Goal: Information Seeking & Learning: Learn about a topic

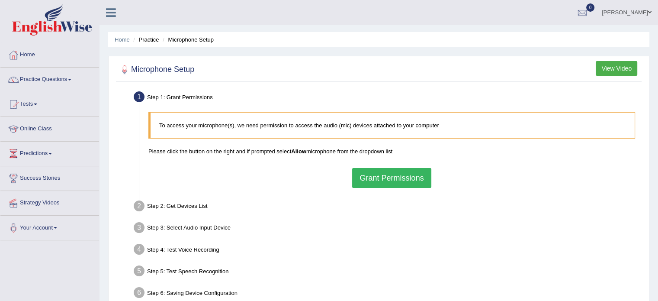
click at [363, 176] on button "Grant Permissions" at bounding box center [391, 178] width 79 height 20
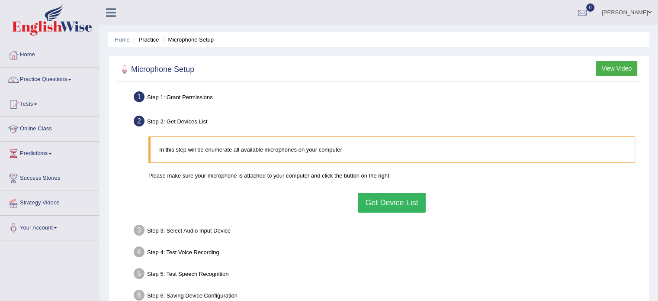
click at [389, 197] on button "Get Device List" at bounding box center [392, 203] width 68 height 20
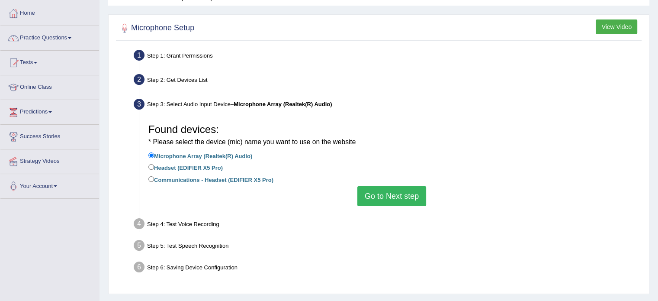
scroll to position [42, 0]
click at [152, 167] on input "Headset (EDIFIER X5 Pro)" at bounding box center [151, 167] width 6 height 6
radio input "true"
click at [149, 165] on input "Headset (EDIFIER X5 Pro)" at bounding box center [151, 167] width 6 height 6
click at [387, 199] on button "Go to Next step" at bounding box center [391, 196] width 69 height 20
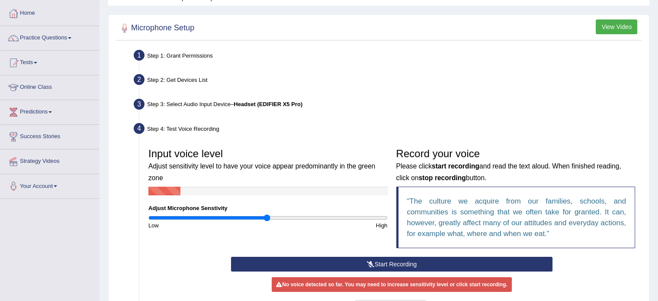
scroll to position [104, 0]
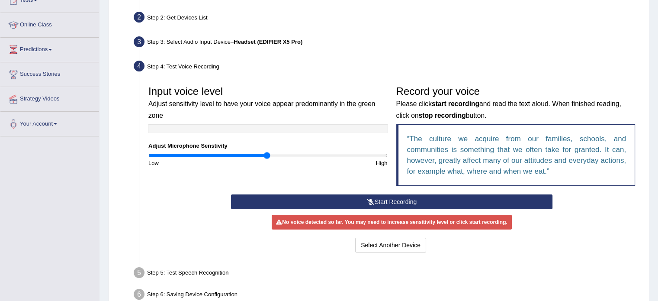
click at [367, 200] on icon at bounding box center [371, 202] width 8 height 6
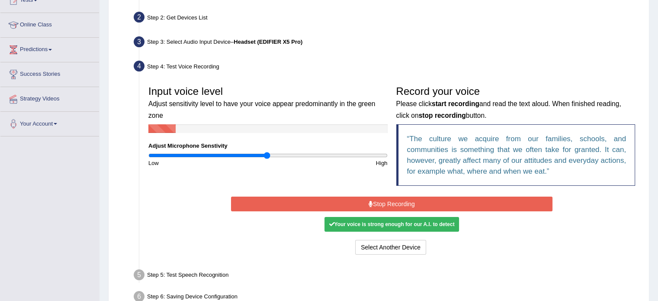
click at [367, 200] on button "Stop Recording" at bounding box center [392, 203] width 322 height 15
click at [367, 199] on button "Stop Recording" at bounding box center [392, 203] width 322 height 15
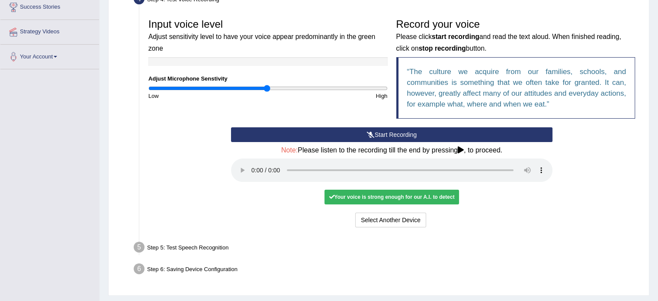
scroll to position [166, 0]
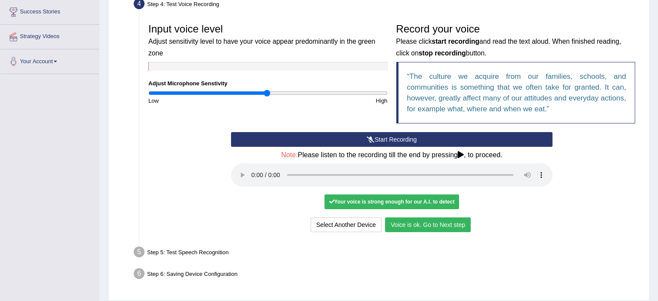
click at [436, 227] on button "Voice is ok. Go to Next step" at bounding box center [428, 224] width 86 height 15
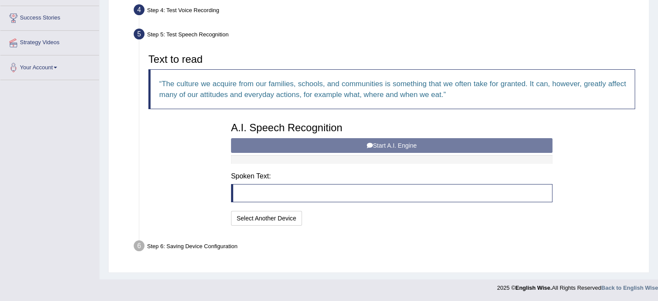
scroll to position [159, 0]
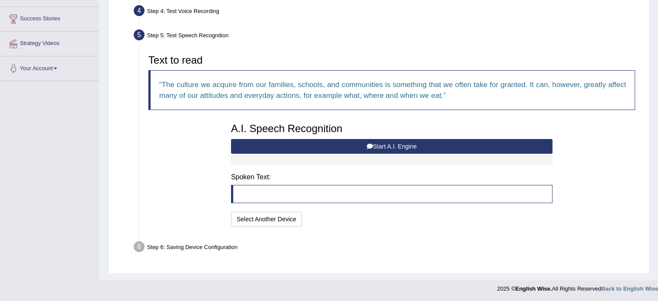
click at [351, 147] on button "Start A.I. Engine" at bounding box center [392, 146] width 322 height 15
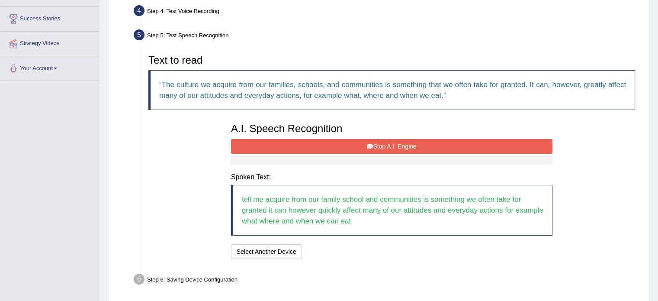
scroll to position [191, 0]
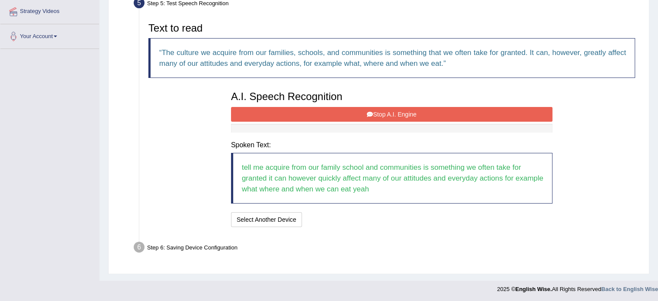
click at [353, 109] on button "Stop A.I. Engine" at bounding box center [392, 114] width 322 height 15
click at [354, 113] on button "Stop A.I. Engine" at bounding box center [392, 114] width 322 height 15
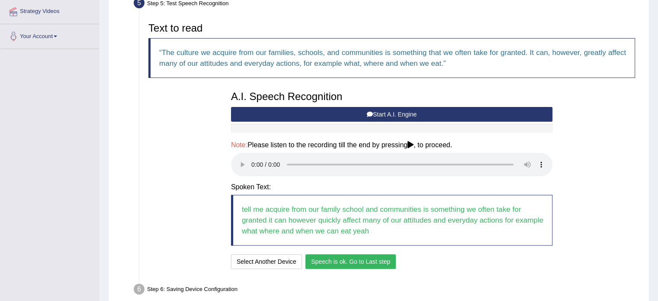
click at [331, 260] on button "Speech is ok. Go to Last step" at bounding box center [350, 261] width 90 height 15
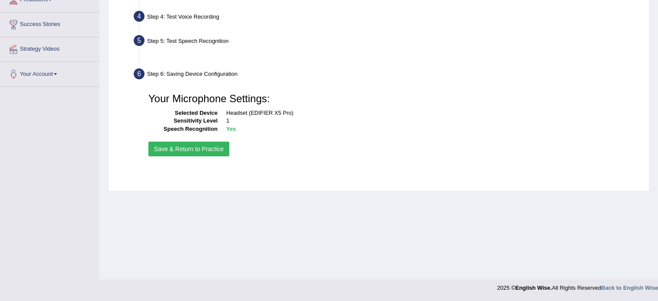
scroll to position [154, 0]
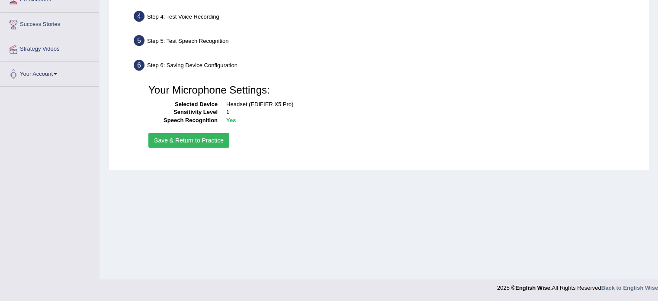
click at [183, 133] on button "Save & Return to Practice" at bounding box center [188, 140] width 81 height 15
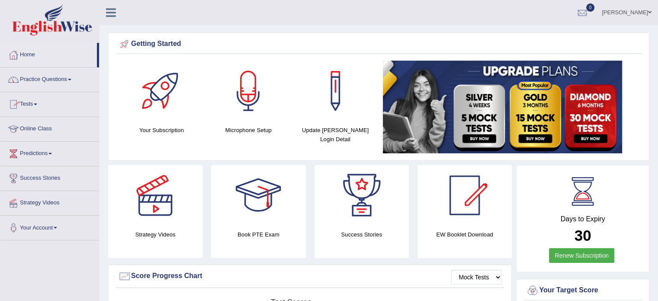
click at [37, 76] on link "Practice Questions" at bounding box center [49, 79] width 99 height 22
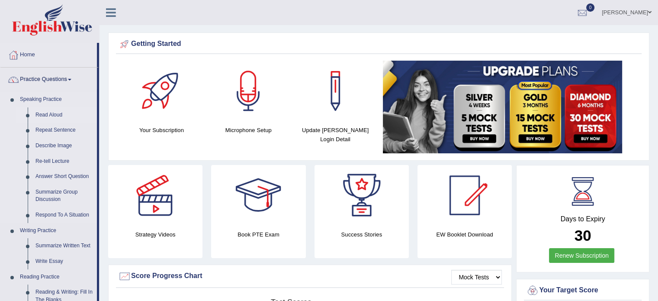
click at [45, 115] on link "Read Aloud" at bounding box center [64, 115] width 65 height 16
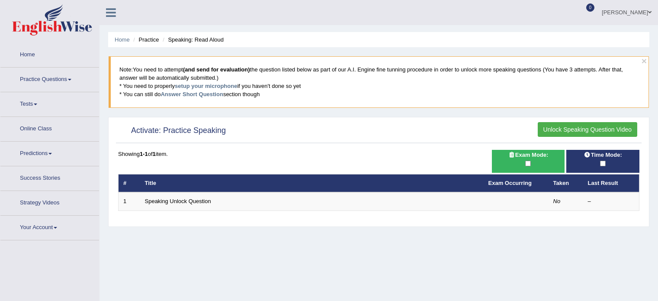
click at [562, 127] on button "Unlock Speaking Question Video" at bounding box center [588, 129] width 100 height 15
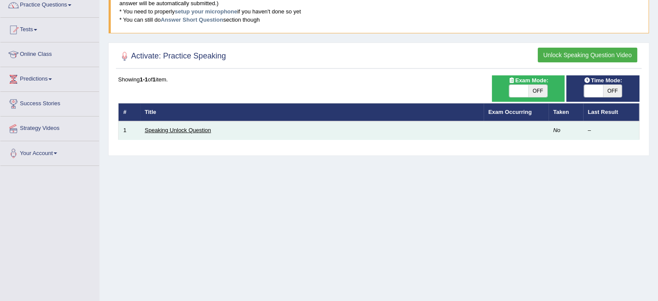
scroll to position [74, 0]
click at [180, 128] on link "Speaking Unlock Question" at bounding box center [178, 130] width 66 height 6
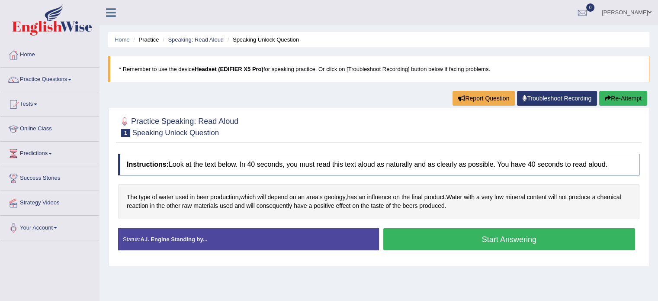
click at [430, 233] on button "Start Answering" at bounding box center [509, 239] width 252 height 22
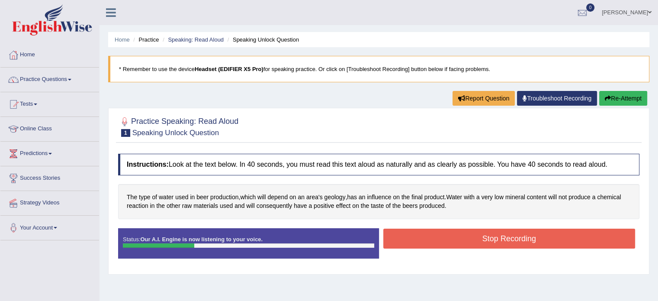
drag, startPoint x: 477, startPoint y: 238, endPoint x: 603, endPoint y: 105, distance: 183.7
click at [477, 238] on button "Stop Recording" at bounding box center [509, 238] width 252 height 20
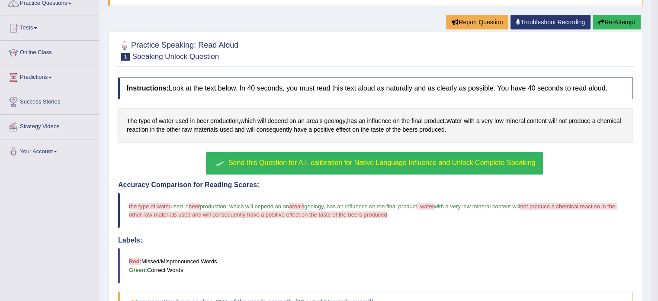
scroll to position [104, 0]
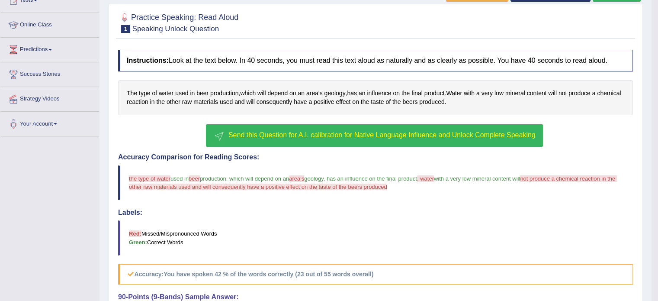
click at [353, 133] on span "Send this Question for A.I. calibration for Native Language Influence and Unloc…" at bounding box center [381, 134] width 307 height 7
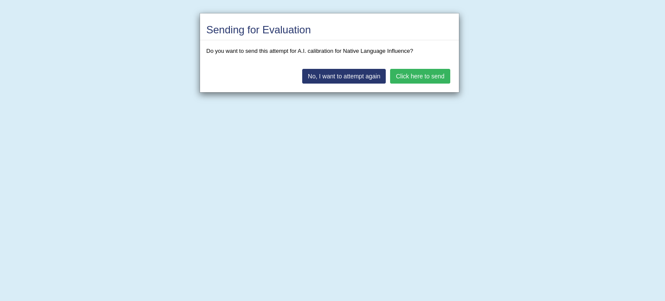
click at [403, 74] on button "Click here to send" at bounding box center [420, 76] width 60 height 15
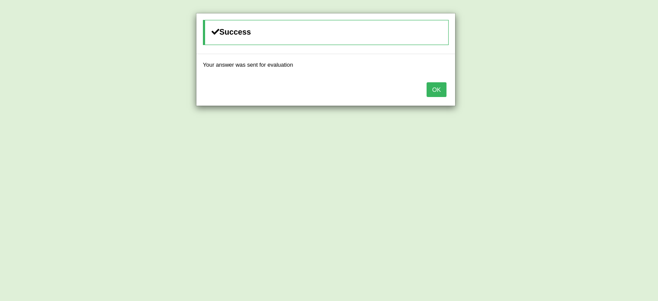
click at [441, 88] on button "OK" at bounding box center [437, 89] width 20 height 15
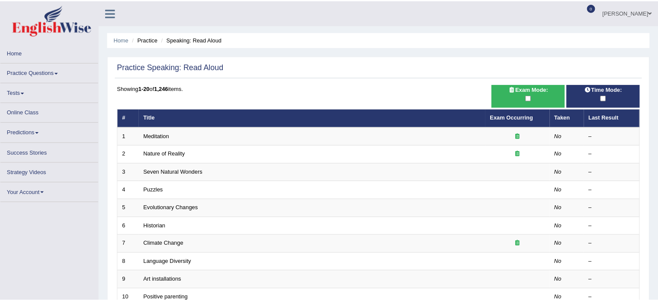
scroll to position [50, 0]
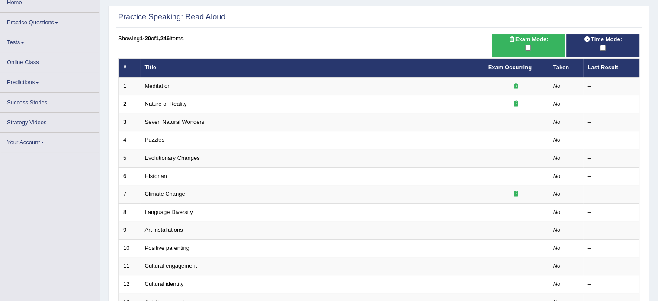
click at [32, 57] on link "Online Class" at bounding box center [49, 60] width 99 height 17
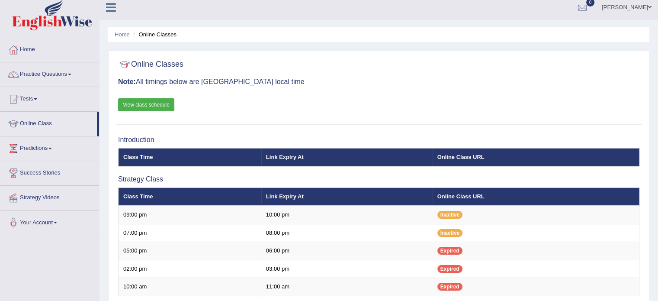
scroll to position [5, 0]
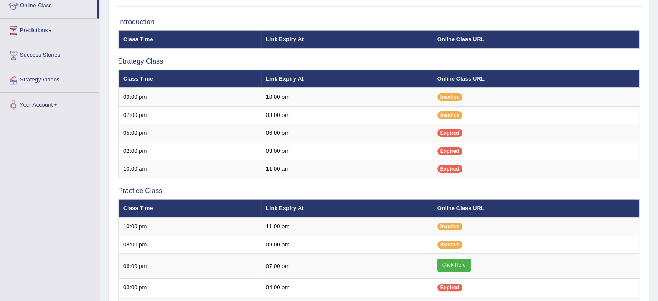
scroll to position [124, 0]
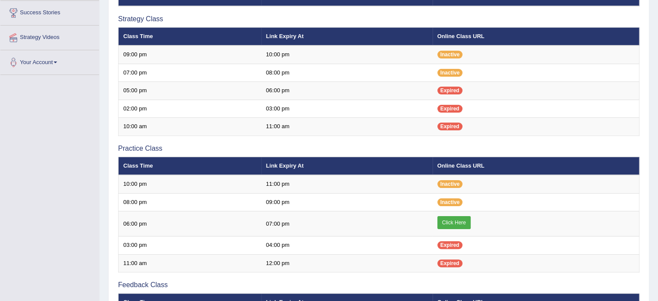
scroll to position [165, 0]
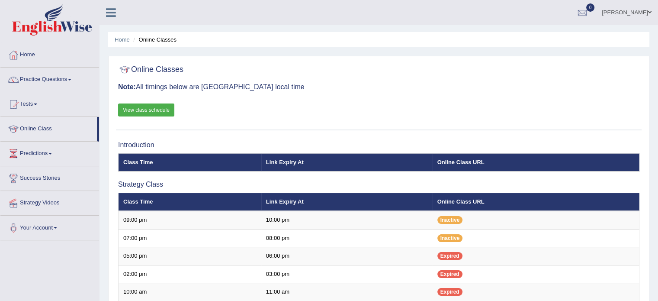
click at [143, 108] on link "View class schedule" at bounding box center [146, 109] width 56 height 13
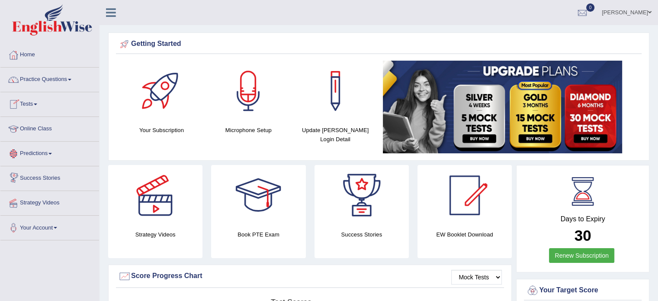
click at [39, 126] on link "Online Class" at bounding box center [49, 128] width 99 height 22
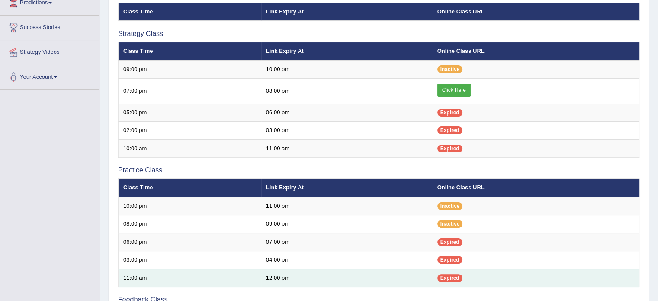
scroll to position [151, 0]
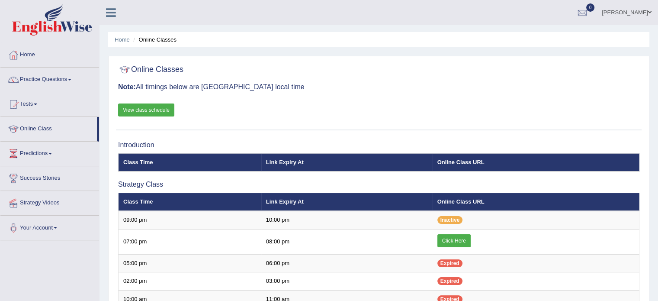
click at [125, 111] on link "View class schedule" at bounding box center [146, 109] width 56 height 13
